Goal: Task Accomplishment & Management: Use online tool/utility

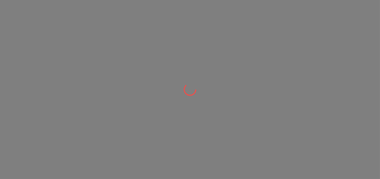
click at [244, 96] on div at bounding box center [190, 89] width 380 height 179
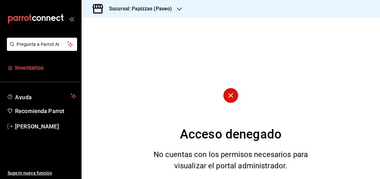
click at [29, 70] on span "Inventarios" at bounding box center [45, 67] width 61 height 8
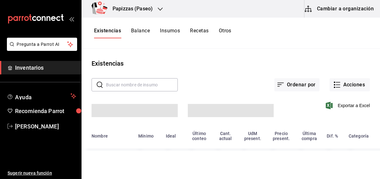
click at [150, 10] on h3 "Papizzas (Paseo)" at bounding box center [130, 9] width 45 height 8
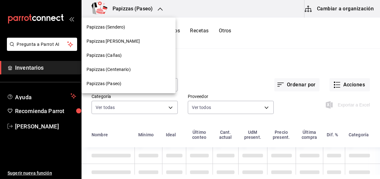
click at [113, 72] on span "Papizzas (Centenario)" at bounding box center [109, 69] width 44 height 7
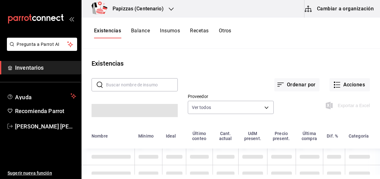
click at [225, 30] on button "Otros" at bounding box center [225, 33] width 13 height 11
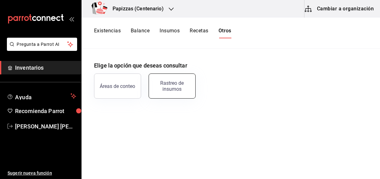
click at [178, 78] on button "Rastreo de insumos" at bounding box center [172, 85] width 47 height 25
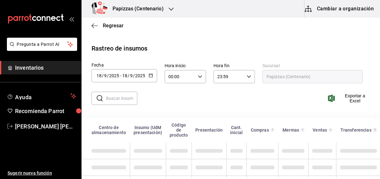
click at [150, 75] on icon "button" at bounding box center [151, 75] width 4 height 4
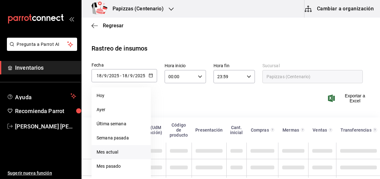
click at [104, 154] on li "Mes actual" at bounding box center [121, 152] width 59 height 14
type input "[DATE]"
type input "1"
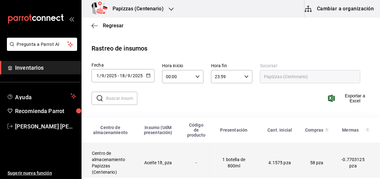
click at [151, 162] on td "Aceite 1lt, pza" at bounding box center [158, 162] width 50 height 40
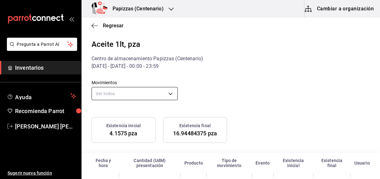
click at [122, 95] on body "Pregunta a Parrot AI Inventarios Ayuda Recomienda Parrot [PERSON_NAME] [PERSON_…" at bounding box center [190, 89] width 380 height 178
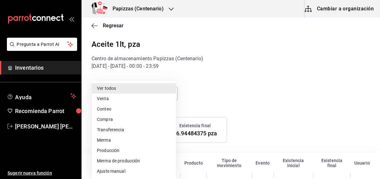
click at [98, 173] on li "Ajuste manual" at bounding box center [134, 171] width 84 height 10
type input "MANUAL_ADJUSTMENT"
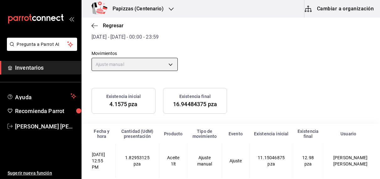
scroll to position [36, 0]
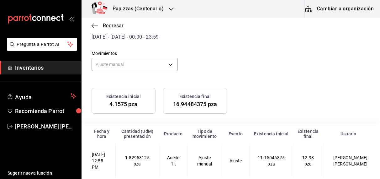
click at [119, 25] on span "Regresar" at bounding box center [113, 26] width 21 height 6
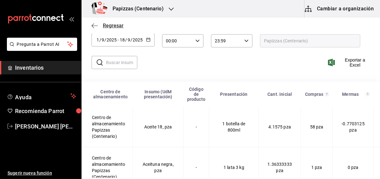
click at [119, 25] on span "Regresar" at bounding box center [113, 26] width 21 height 6
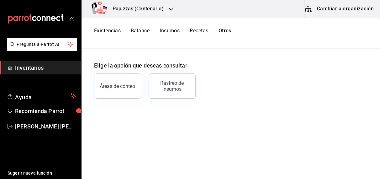
click at [114, 29] on button "Existencias" at bounding box center [107, 33] width 27 height 11
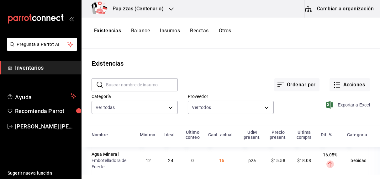
click at [342, 105] on span "Exportar a Excel" at bounding box center [348, 105] width 43 height 8
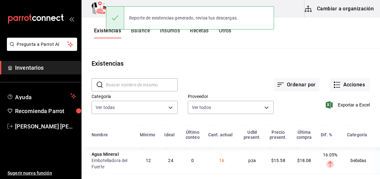
click at [138, 31] on button "Balance" at bounding box center [140, 33] width 19 height 11
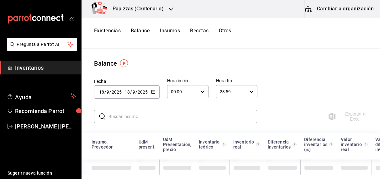
click at [151, 89] on icon "button" at bounding box center [153, 91] width 4 height 4
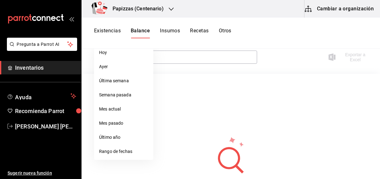
scroll to position [66, 0]
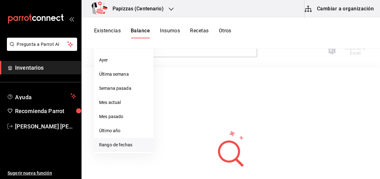
click at [114, 147] on li "Rango de fechas" at bounding box center [123, 145] width 59 height 14
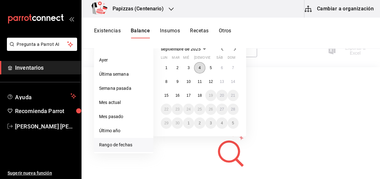
click at [199, 67] on abbr "4" at bounding box center [200, 68] width 2 height 4
click at [200, 95] on abbr "18" at bounding box center [200, 95] width 4 height 4
type input "[DATE]"
type input "4"
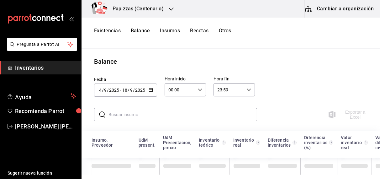
scroll to position [0, 0]
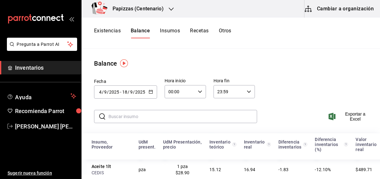
click at [200, 91] on icon "button" at bounding box center [200, 91] width 4 height 4
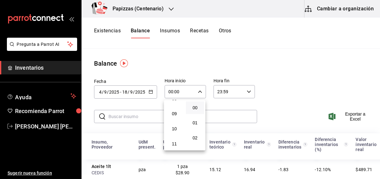
scroll to position [141, 0]
click at [173, 138] on button "11" at bounding box center [174, 132] width 18 height 13
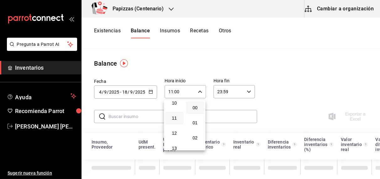
scroll to position [157, 0]
click at [175, 132] on span "12" at bounding box center [174, 131] width 11 height 5
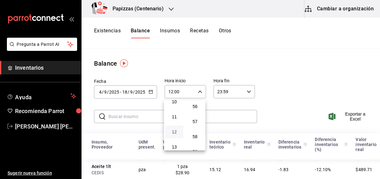
scroll to position [839, 0]
click at [197, 114] on span "56" at bounding box center [195, 111] width 11 height 5
type input "12:56"
click at [357, 114] on div at bounding box center [190, 89] width 380 height 179
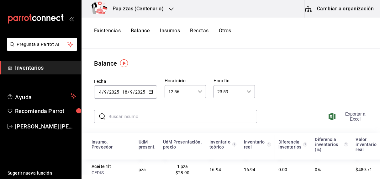
click at [348, 118] on span "Exportar a Excel" at bounding box center [350, 116] width 40 height 10
